Goal: Browse casually: Explore the website without a specific task or goal

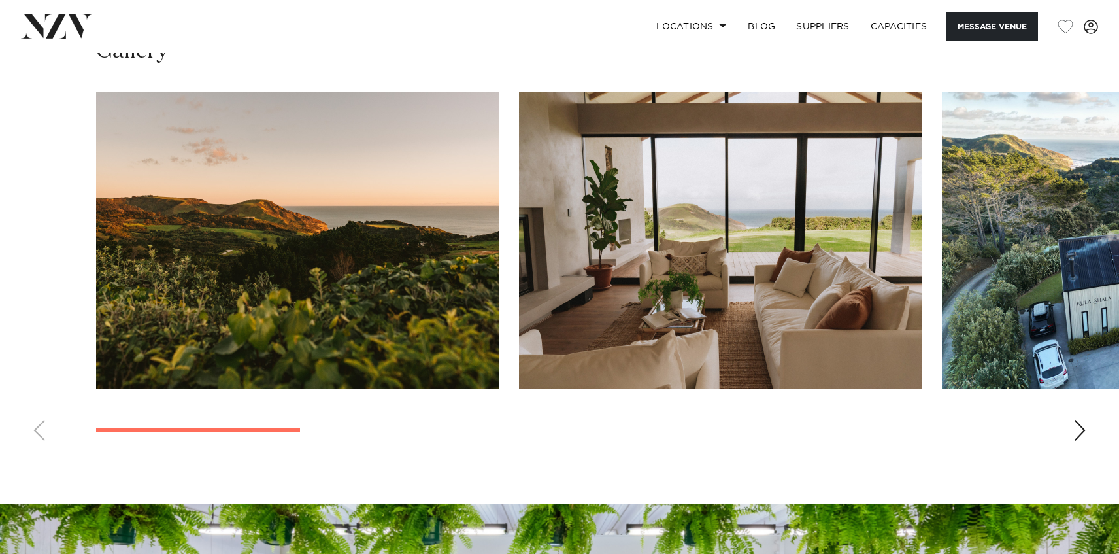
scroll to position [1224, 0]
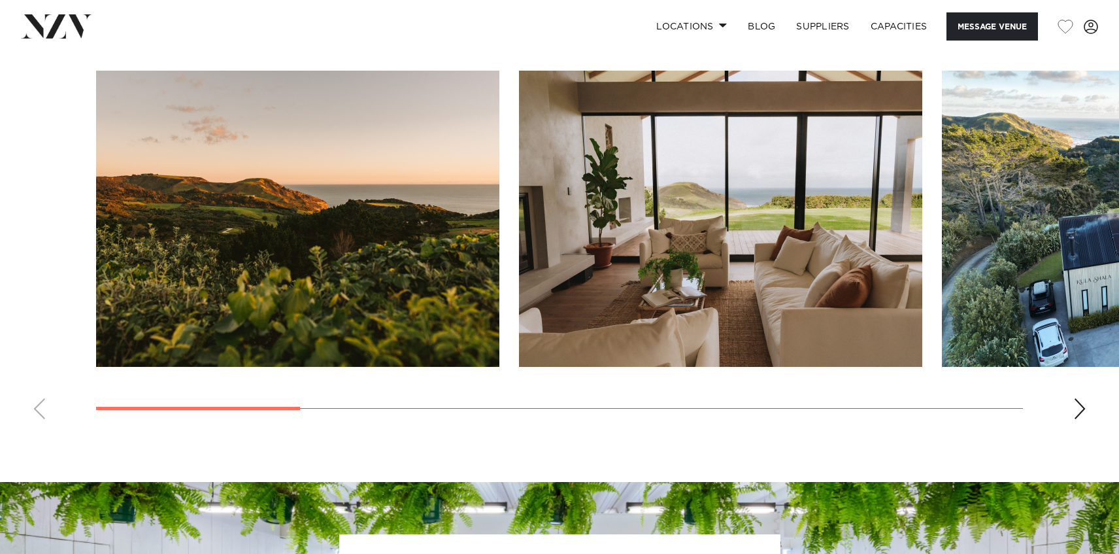
click at [1083, 410] on div "Next slide" at bounding box center [1079, 408] width 13 height 21
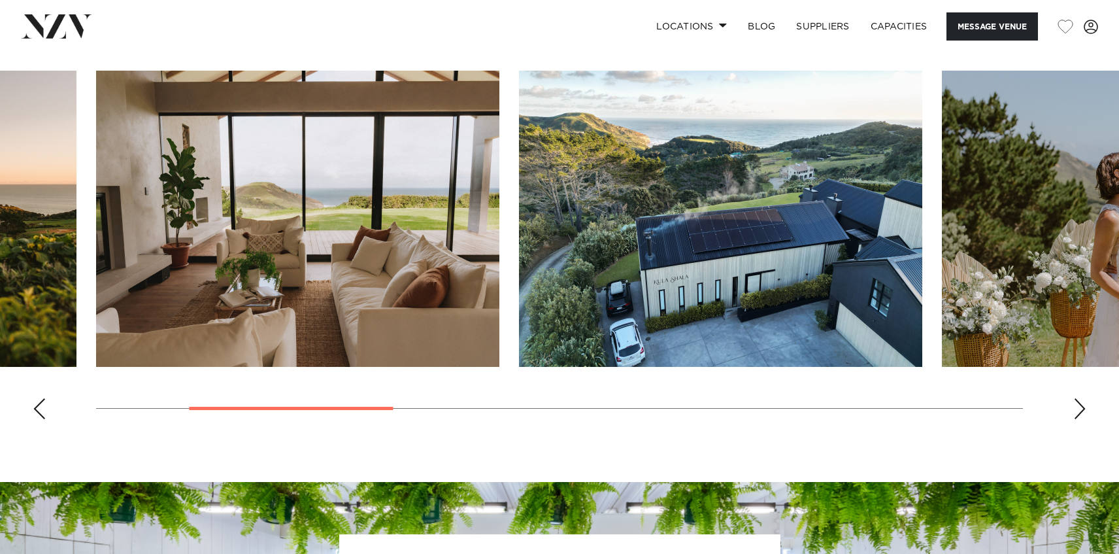
click at [1080, 406] on div "Next slide" at bounding box center [1079, 408] width 13 height 21
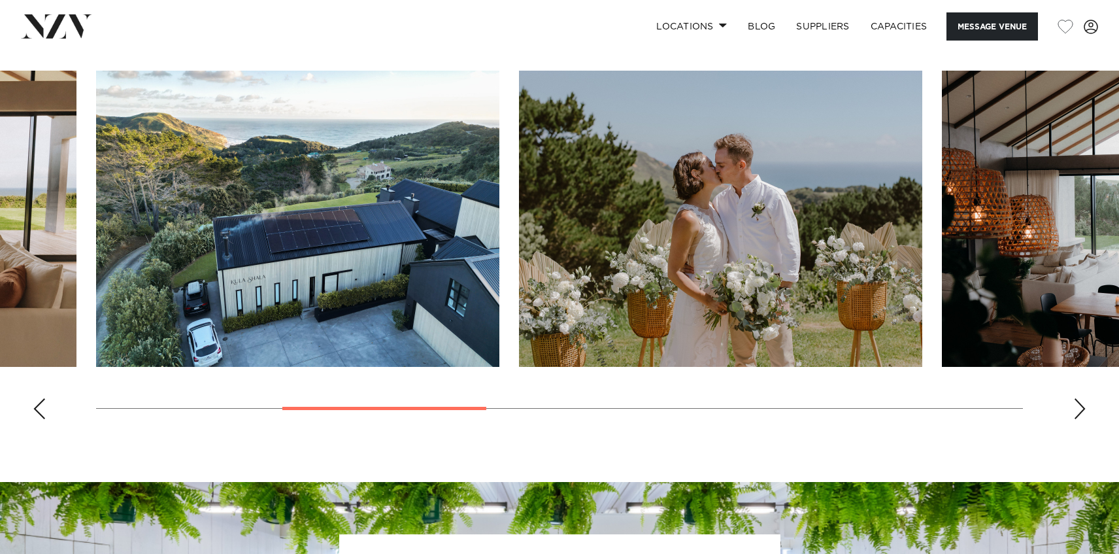
click at [1080, 406] on div "Next slide" at bounding box center [1079, 408] width 13 height 21
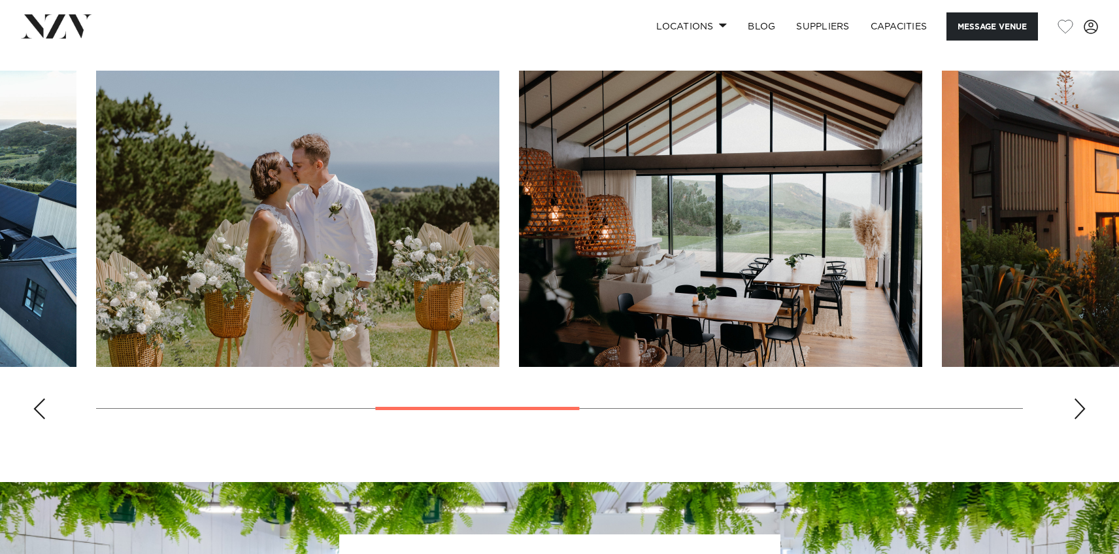
click at [1080, 405] on div "Next slide" at bounding box center [1079, 408] width 13 height 21
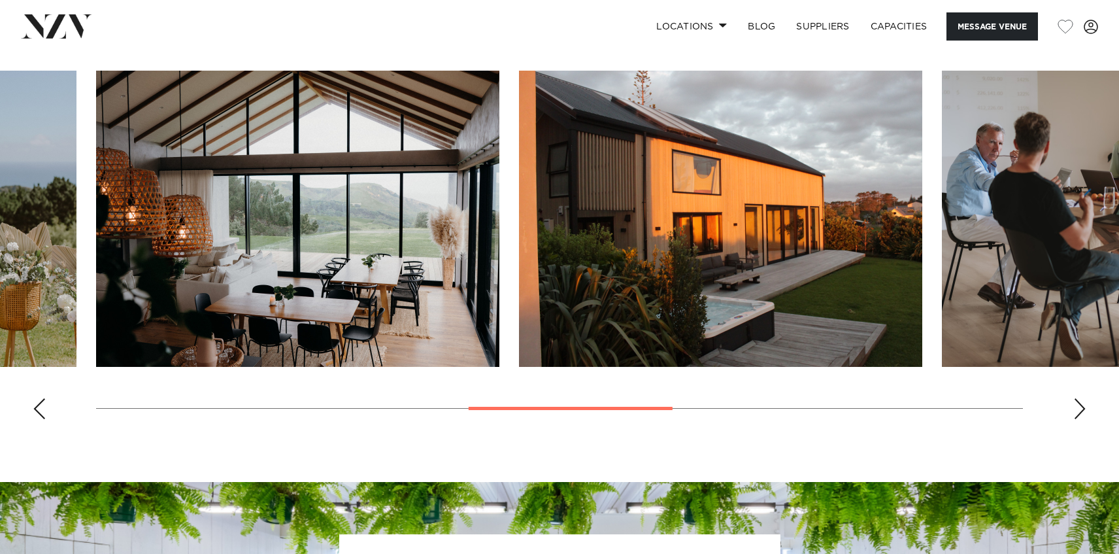
click at [1080, 405] on div "Next slide" at bounding box center [1079, 408] width 13 height 21
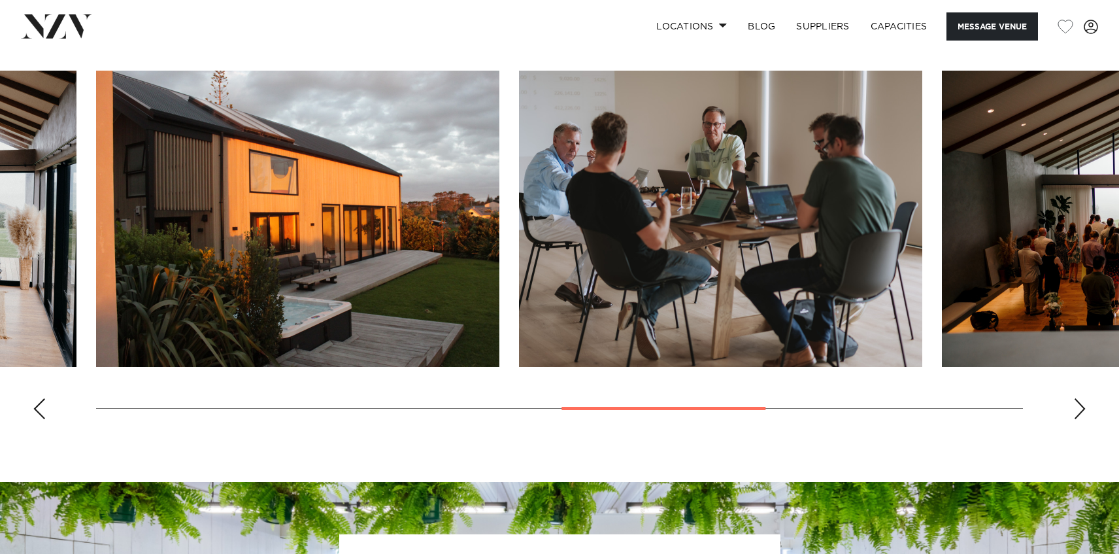
click at [1080, 405] on div "Next slide" at bounding box center [1079, 408] width 13 height 21
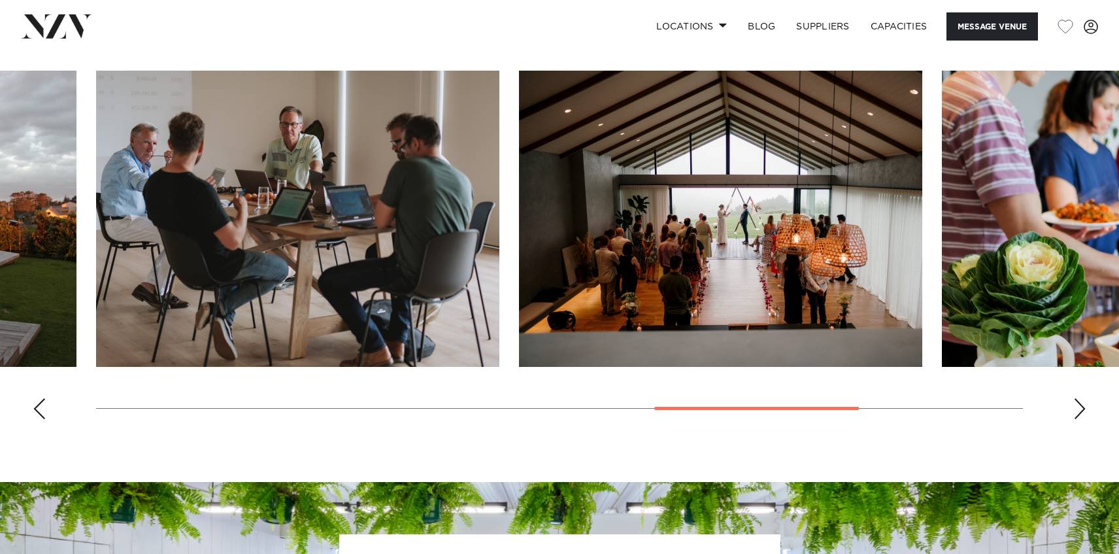
click at [1080, 405] on div "Next slide" at bounding box center [1079, 408] width 13 height 21
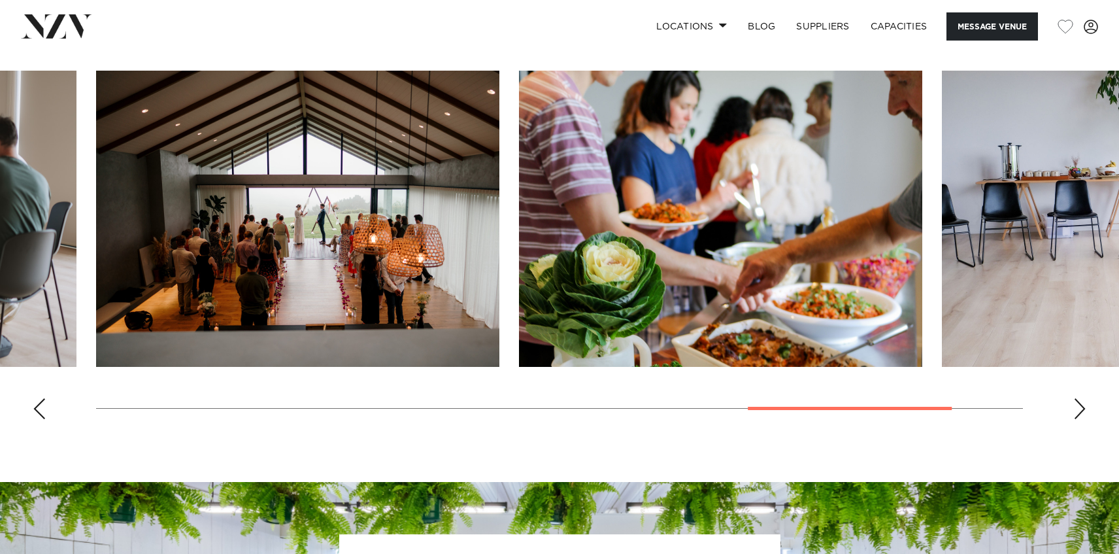
click at [1076, 408] on div "Next slide" at bounding box center [1079, 408] width 13 height 21
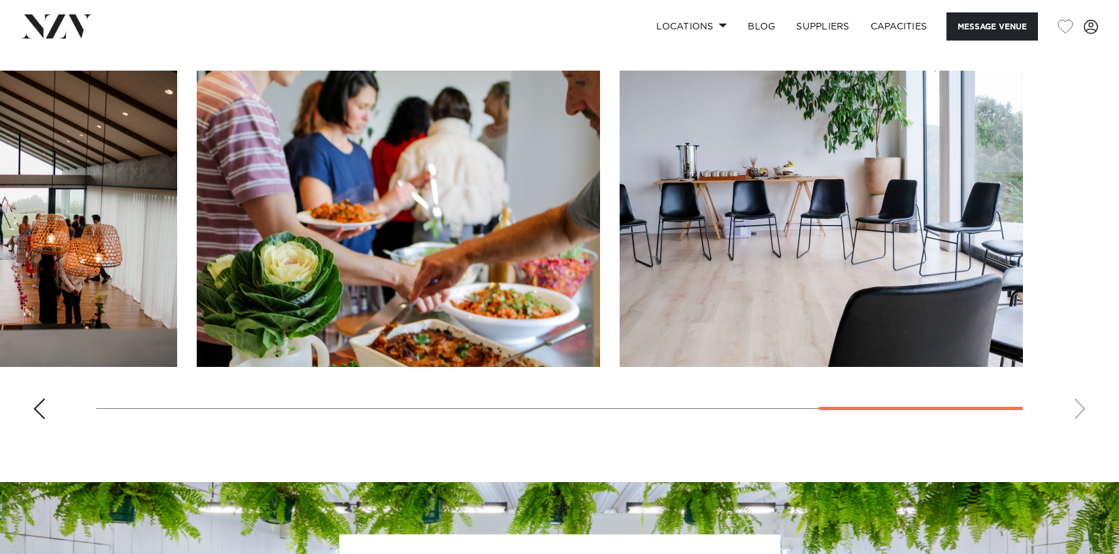
click at [1076, 408] on swiper-container at bounding box center [559, 250] width 1119 height 359
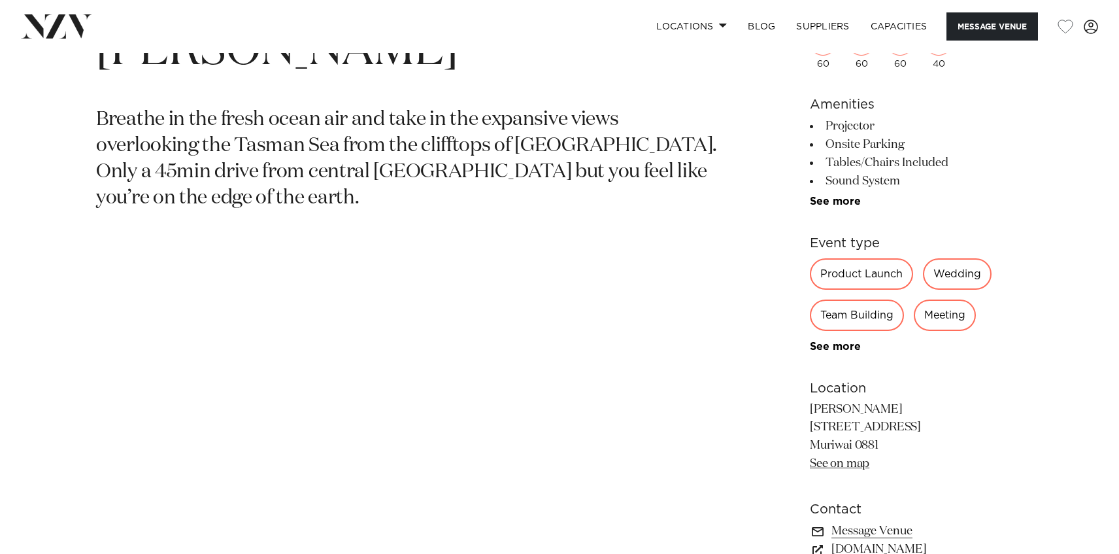
scroll to position [637, 0]
